Goal: Task Accomplishment & Management: Use online tool/utility

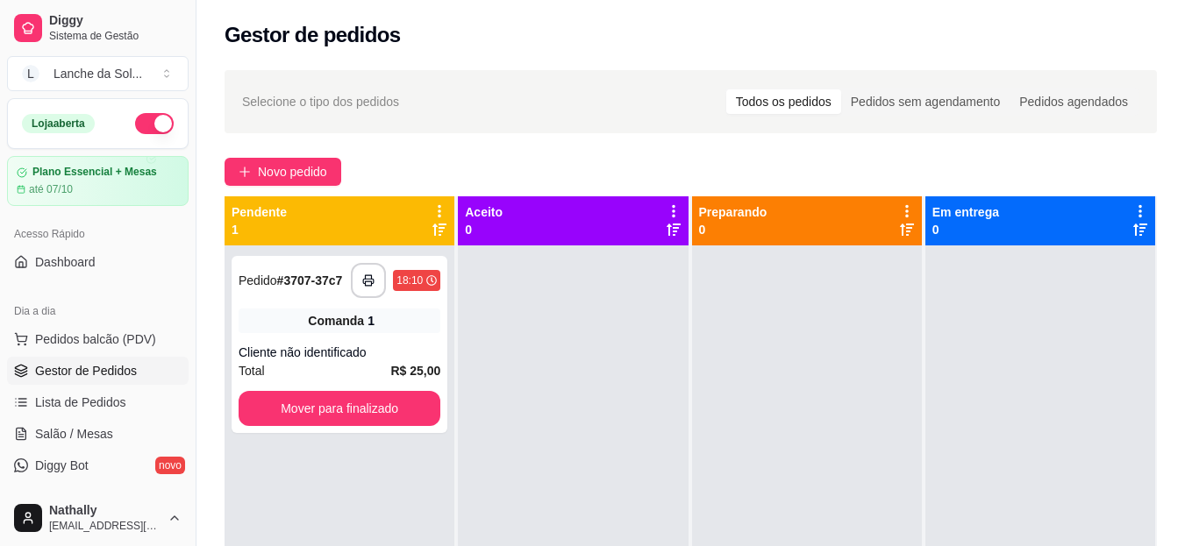
scroll to position [105, 0]
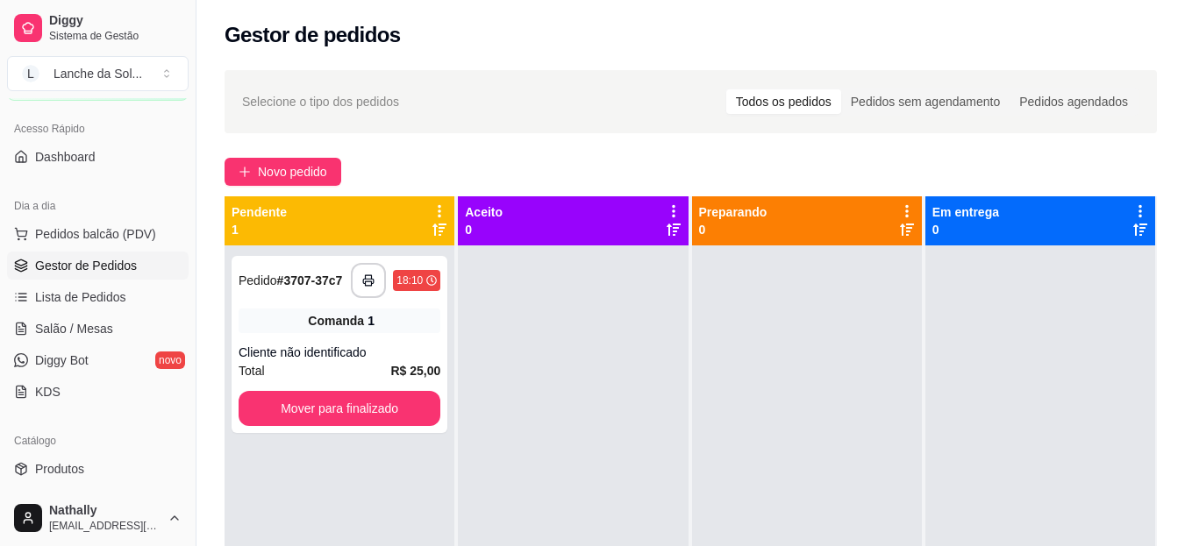
click at [132, 326] on link "Salão / Mesas" at bounding box center [98, 329] width 182 height 28
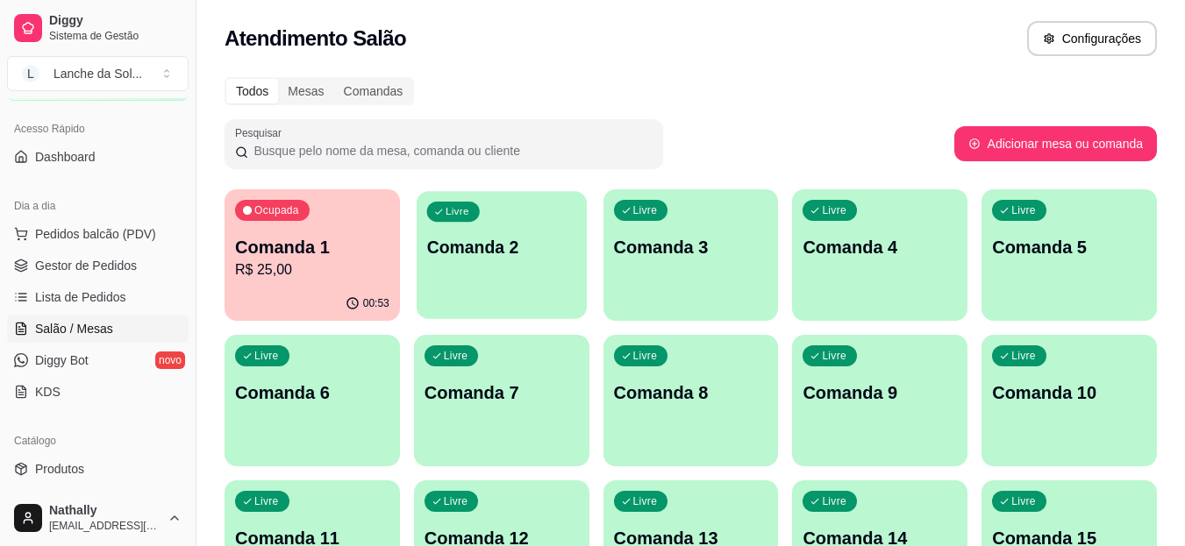
click at [536, 249] on p "Comanda 2" at bounding box center [501, 248] width 150 height 24
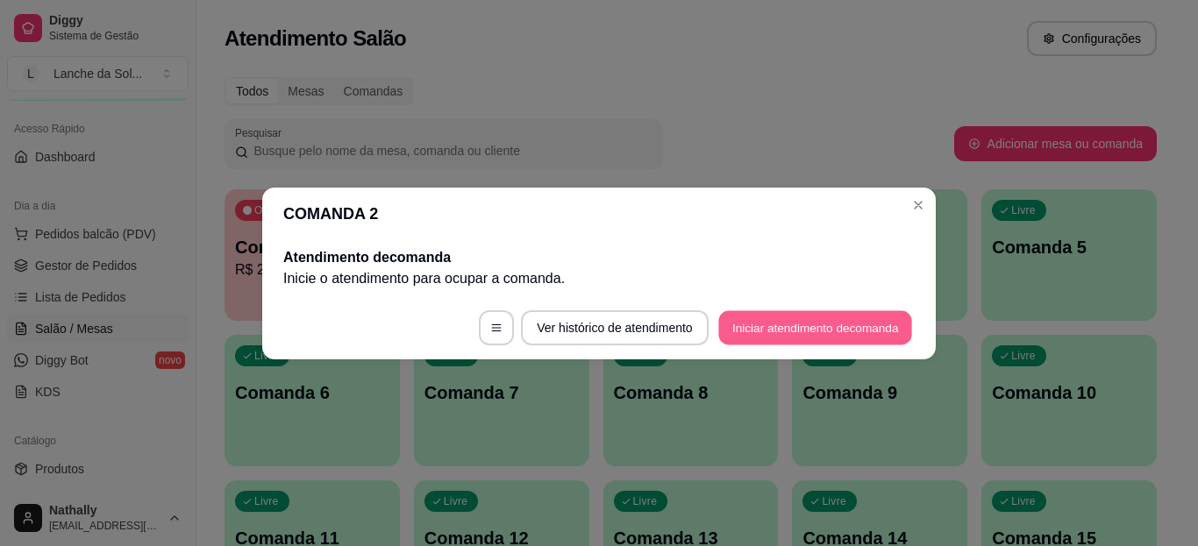
click at [722, 324] on button "Iniciar atendimento de comanda" at bounding box center [815, 327] width 194 height 34
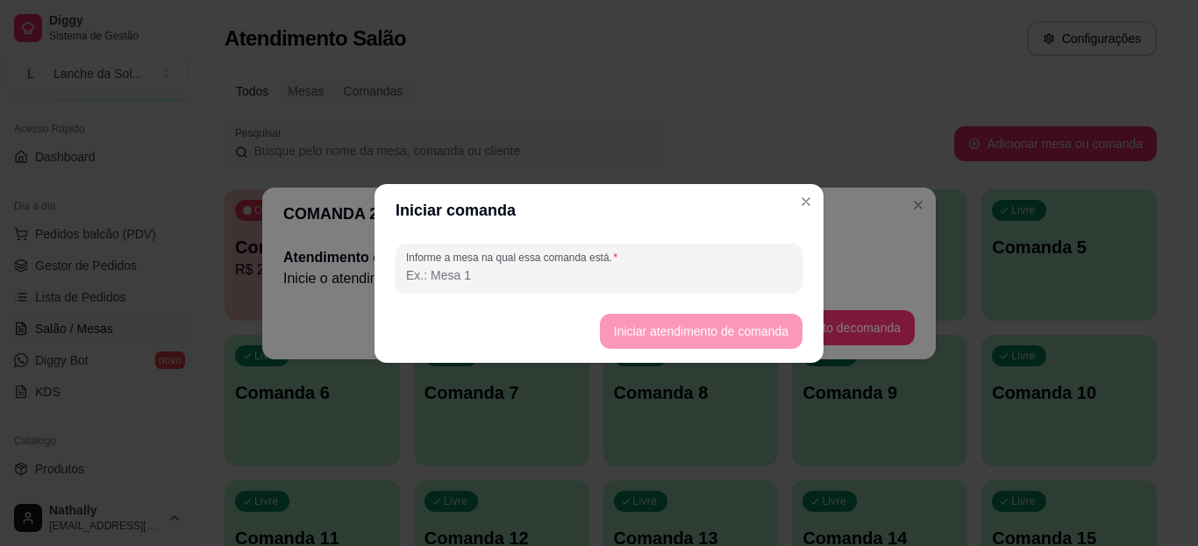
click at [687, 283] on input "Informe a mesa na qual essa comanda está." at bounding box center [599, 276] width 386 height 18
type input "m"
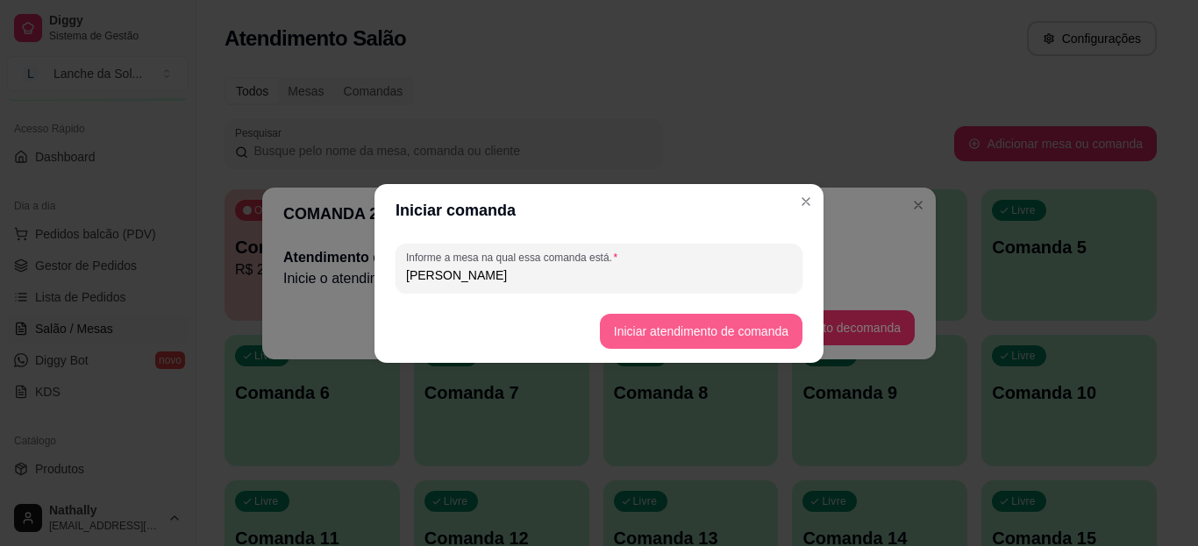
type input "[PERSON_NAME]"
click at [624, 324] on button "Iniciar atendimento de comanda" at bounding box center [700, 331] width 196 height 34
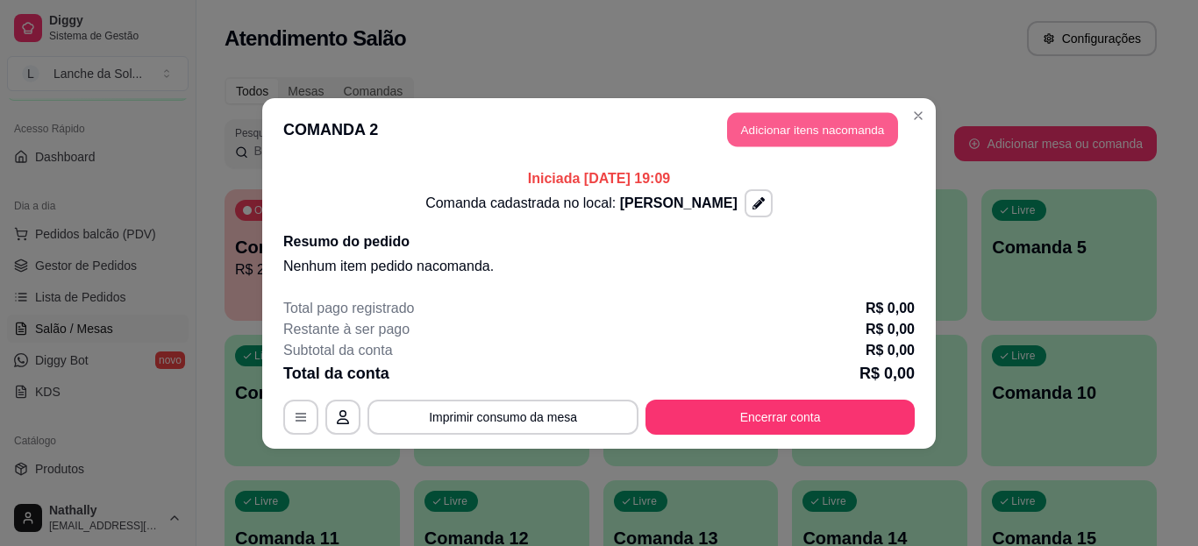
click at [746, 132] on button "Adicionar itens na comanda" at bounding box center [812, 129] width 171 height 34
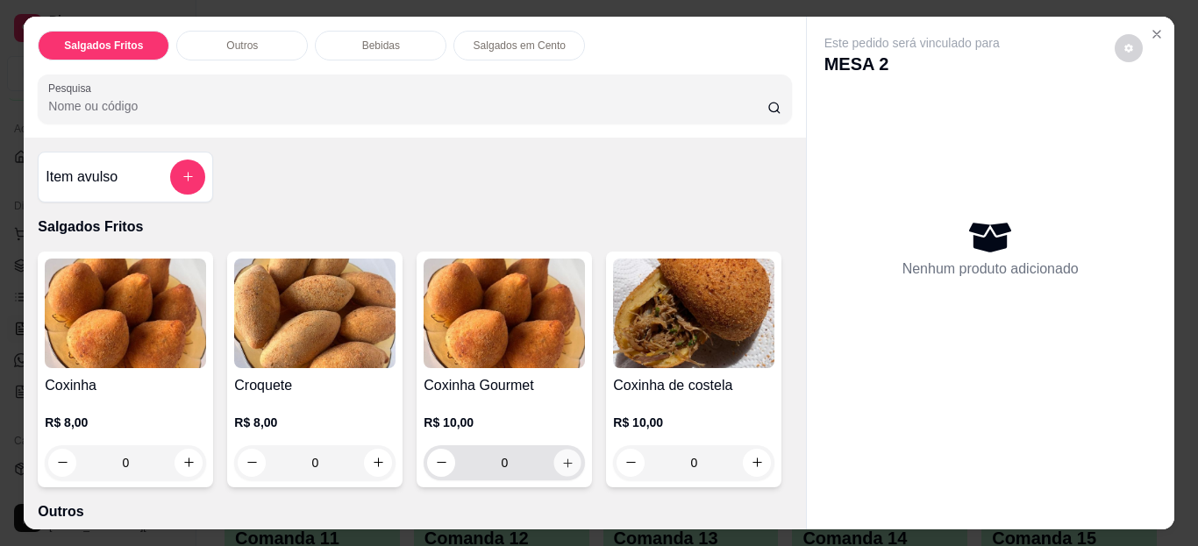
click at [561, 456] on icon "increase-product-quantity" at bounding box center [567, 462] width 13 height 13
type input "1"
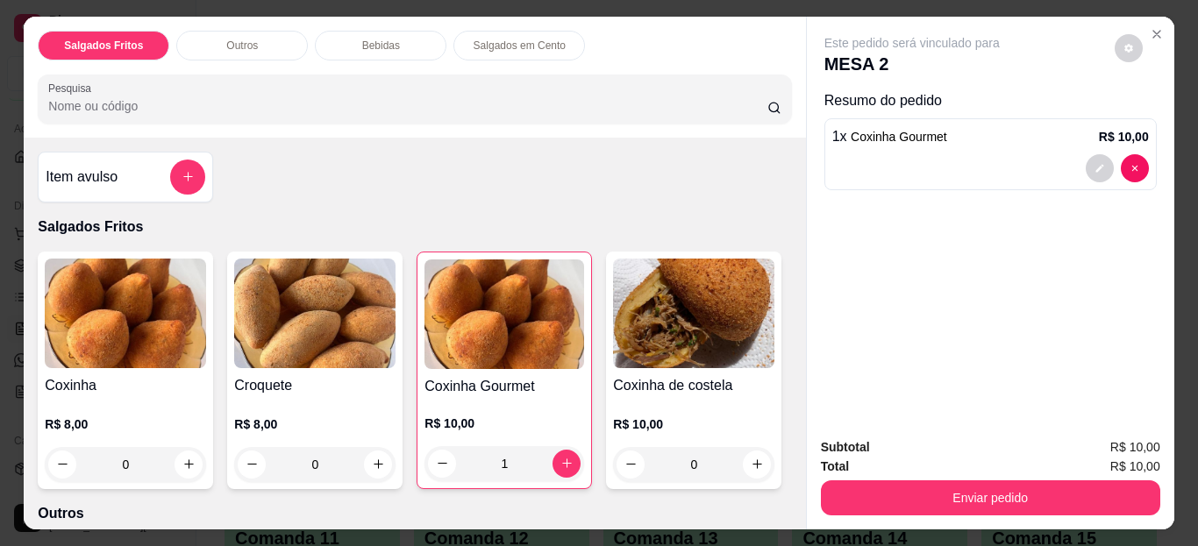
click at [613, 368] on img at bounding box center [693, 314] width 161 height 110
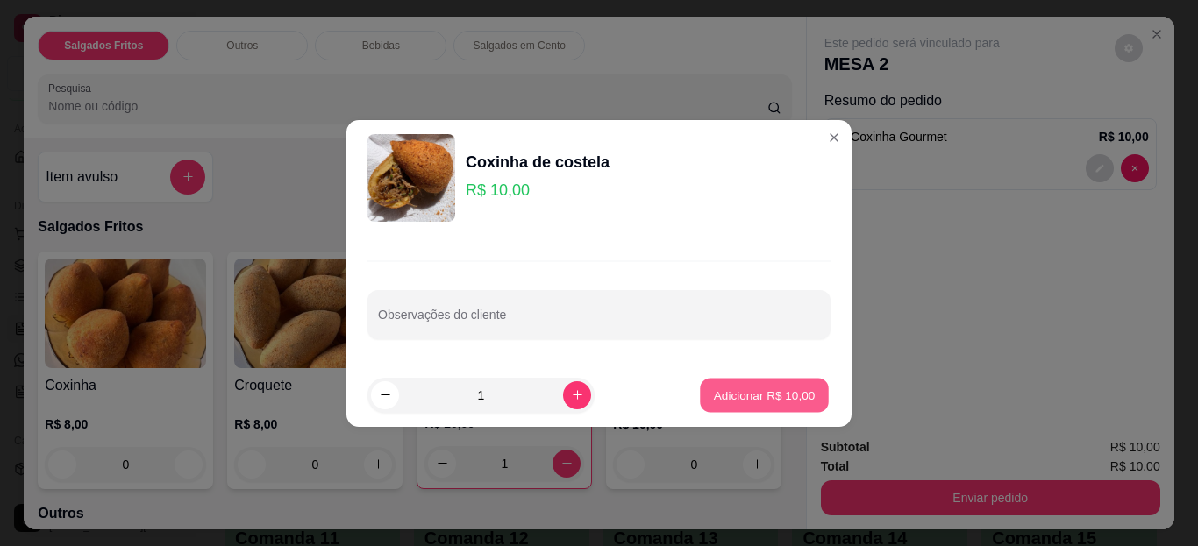
click at [716, 385] on button "Adicionar R$ 10,00" at bounding box center [764, 395] width 129 height 34
type input "1"
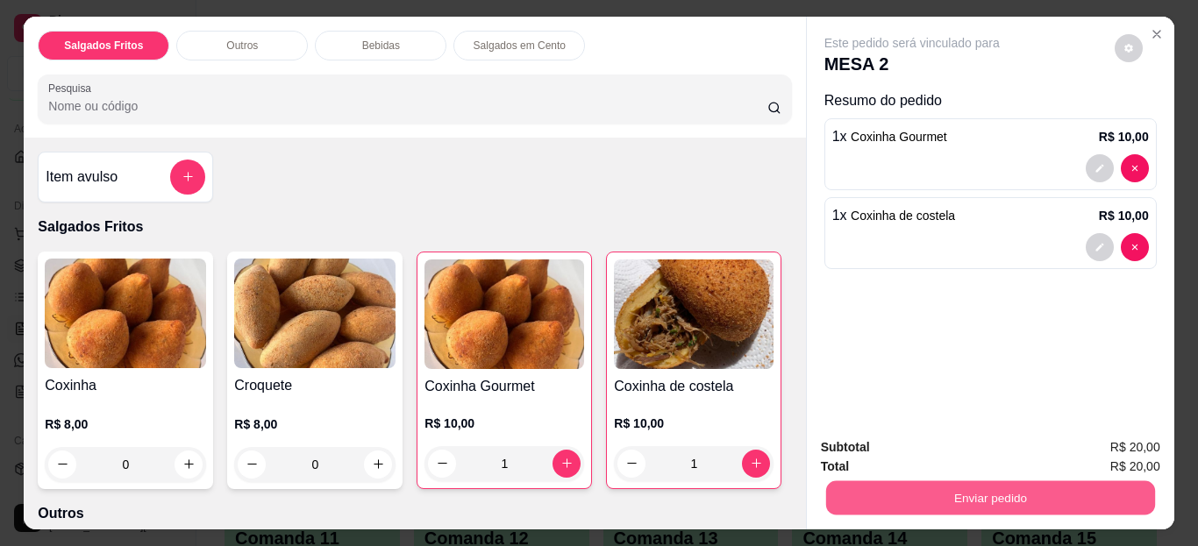
click at [869, 491] on button "Enviar pedido" at bounding box center [989, 498] width 329 height 34
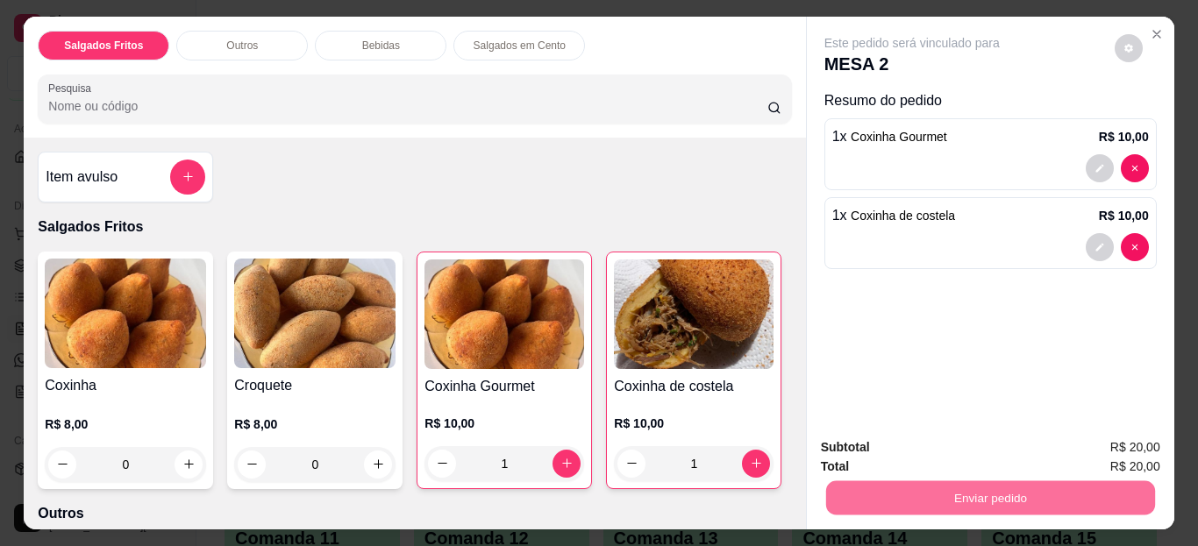
click at [1096, 442] on button "Enviar pedido" at bounding box center [1114, 448] width 96 height 32
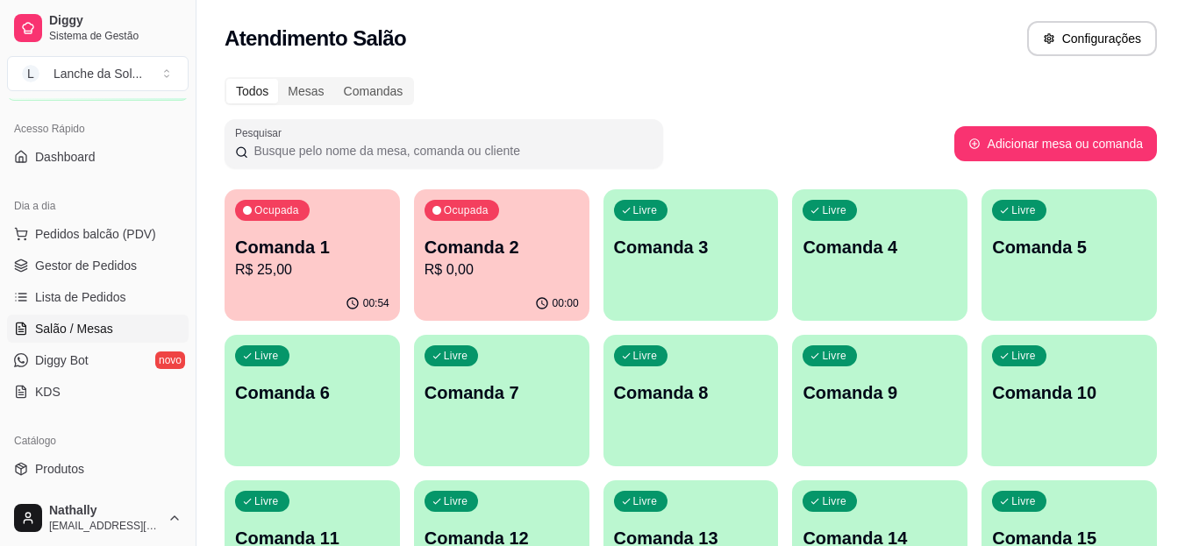
click at [118, 253] on link "Gestor de Pedidos" at bounding box center [98, 266] width 182 height 28
